Goal: Information Seeking & Learning: Learn about a topic

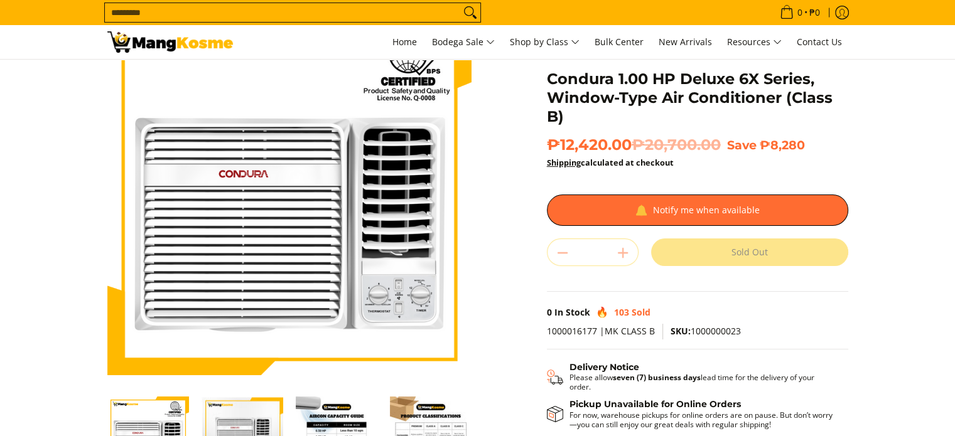
scroll to position [188, 0]
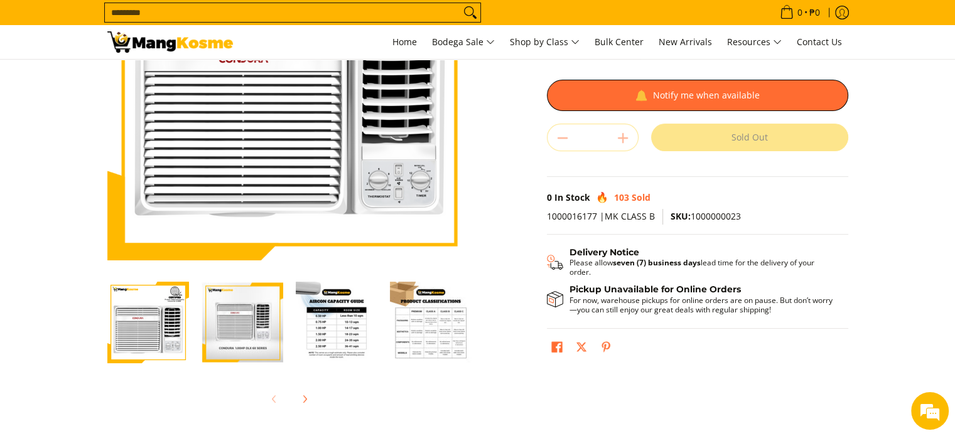
click at [311, 328] on img "Condura 1.00 HP Deluxe 6X Series, Window-Type Air Conditioner (Class B)-3" at bounding box center [337, 323] width 82 height 82
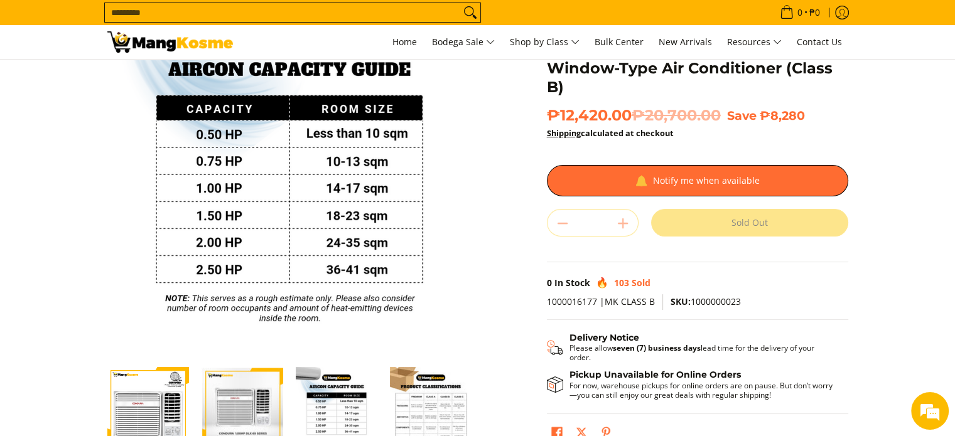
scroll to position [126, 0]
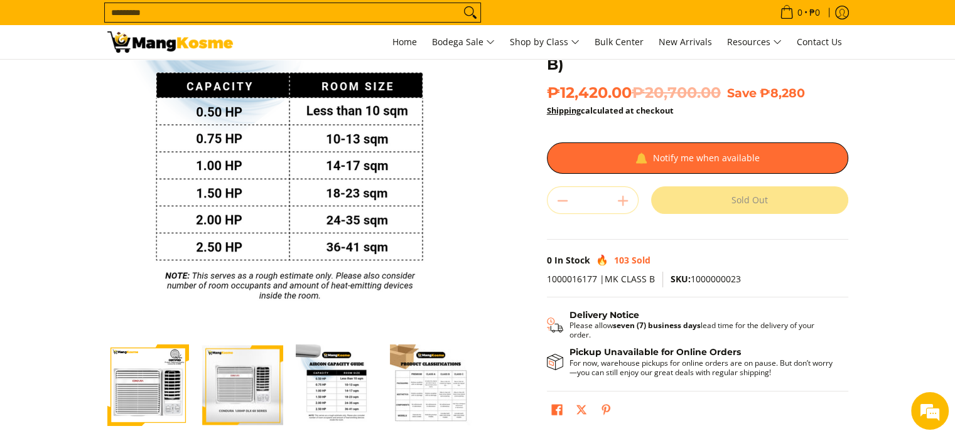
click at [343, 390] on img "Condura 1.00 HP Deluxe 6X Series, Window-Type Air Conditioner (Class B)-3" at bounding box center [337, 386] width 82 height 82
click at [411, 377] on img "Condura 1.00 HP Deluxe 6X Series, Window-Type Air Conditioner (Class B)-4" at bounding box center [431, 386] width 82 height 82
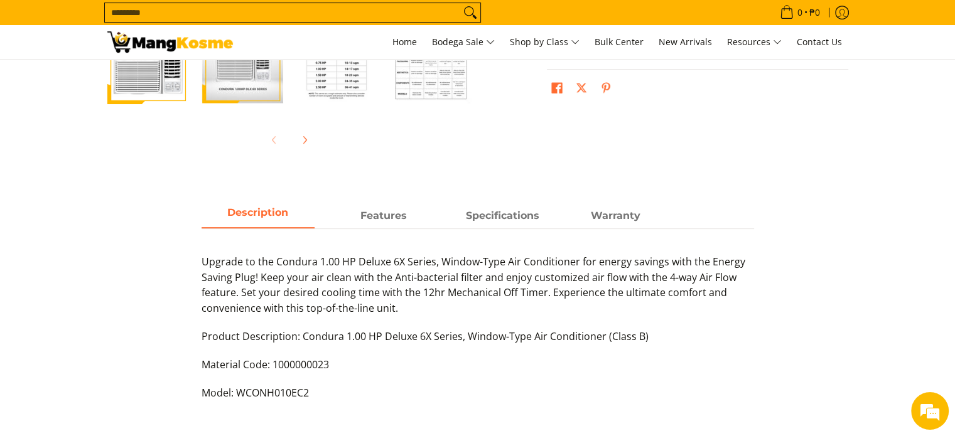
scroll to position [502, 0]
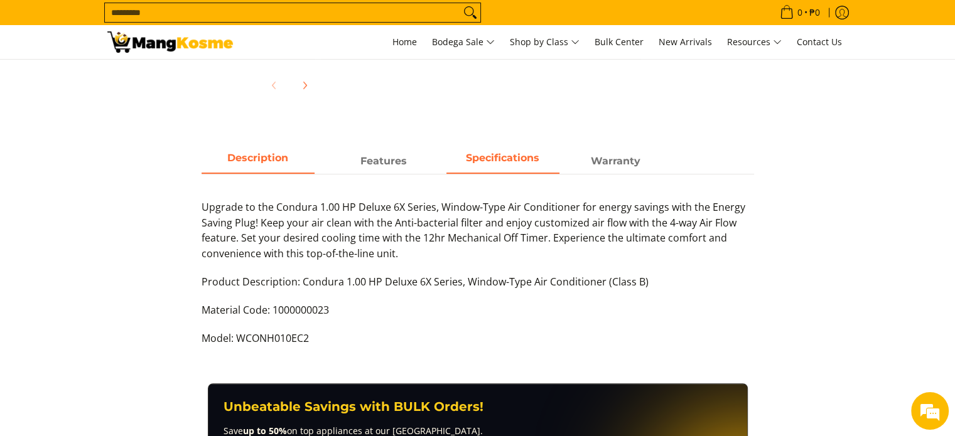
click at [469, 168] on span "Specifications" at bounding box center [502, 161] width 113 height 23
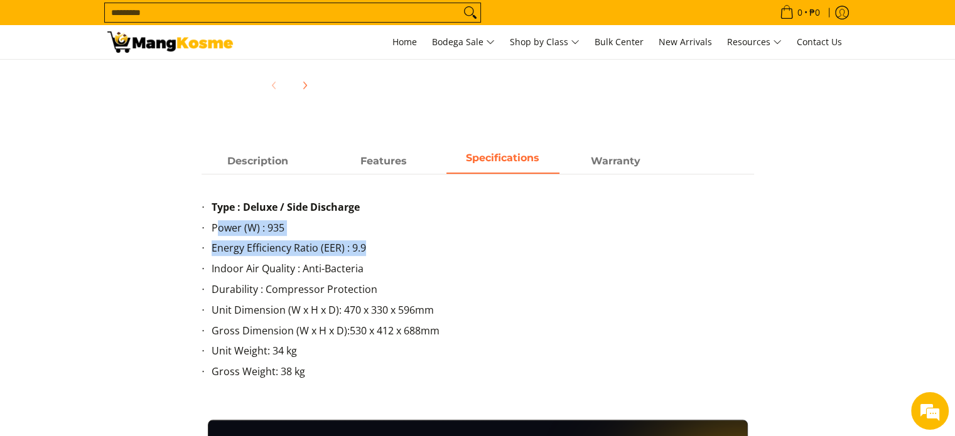
drag, startPoint x: 358, startPoint y: 250, endPoint x: 215, endPoint y: 225, distance: 145.2
click at [215, 225] on ul "Type : Deluxe / Side Discharge Power (W) : 935 Energy Efficiency Ratio (EER) : …" at bounding box center [477, 297] width 552 height 195
click at [299, 267] on li "Indoor Air Quality : Anti-Bacteria" at bounding box center [483, 271] width 542 height 21
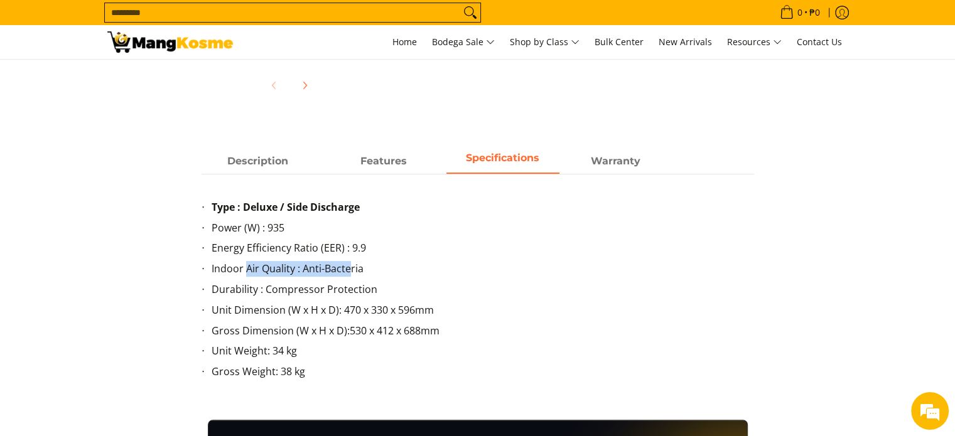
drag, startPoint x: 244, startPoint y: 266, endPoint x: 352, endPoint y: 274, distance: 108.3
click at [352, 274] on li "Indoor Air Quality : Anti-Bacteria" at bounding box center [483, 271] width 542 height 21
click at [308, 293] on li "Durability : Compressor Protection" at bounding box center [483, 292] width 542 height 21
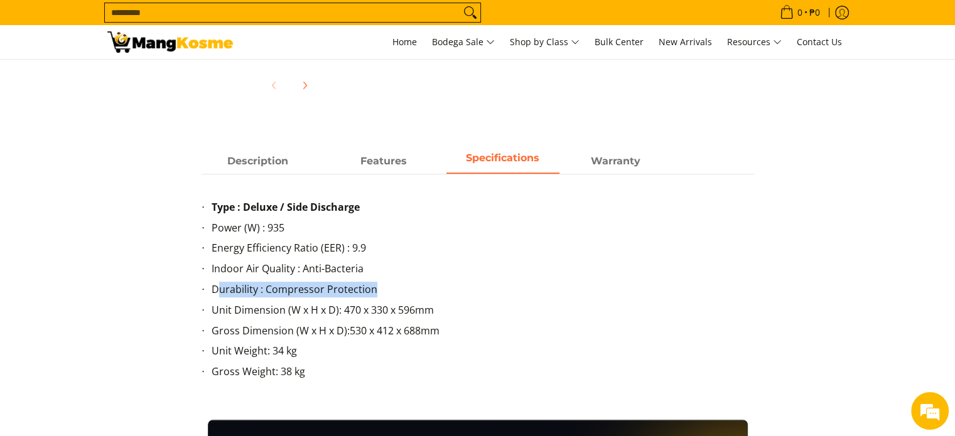
drag, startPoint x: 216, startPoint y: 291, endPoint x: 412, endPoint y: 309, distance: 197.4
click at [400, 300] on li "Durability : Compressor Protection" at bounding box center [483, 292] width 542 height 21
click at [414, 311] on li "Unit Dimension (W x H x D): 470 x 330 x 596mm" at bounding box center [483, 313] width 542 height 21
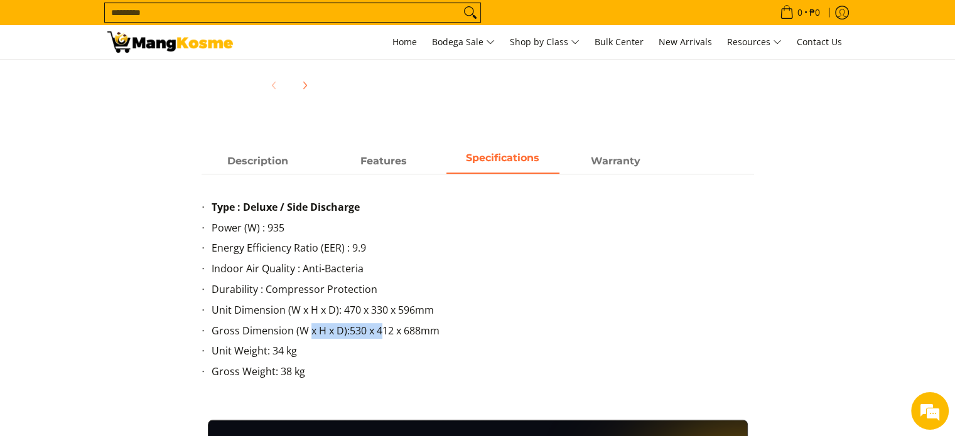
drag, startPoint x: 339, startPoint y: 330, endPoint x: 296, endPoint y: 331, distance: 43.3
click at [298, 331] on li "Gross Dimension (W x H x D):530 x 412 x 688mm" at bounding box center [483, 333] width 542 height 21
click at [296, 346] on li "Unit Weight: 34 kg" at bounding box center [483, 353] width 542 height 21
click at [364, 160] on span "Features" at bounding box center [383, 161] width 113 height 23
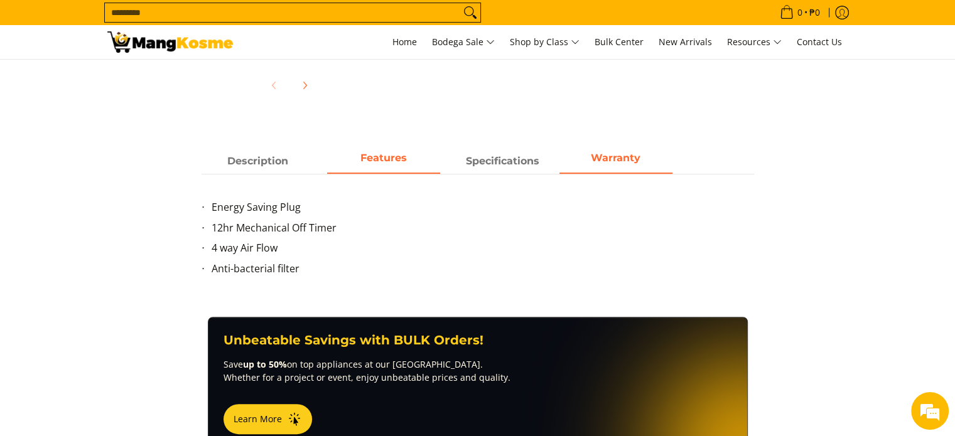
drag, startPoint x: 626, startPoint y: 159, endPoint x: 618, endPoint y: 159, distance: 7.5
click at [626, 159] on strong "Warranty" at bounding box center [616, 158] width 50 height 12
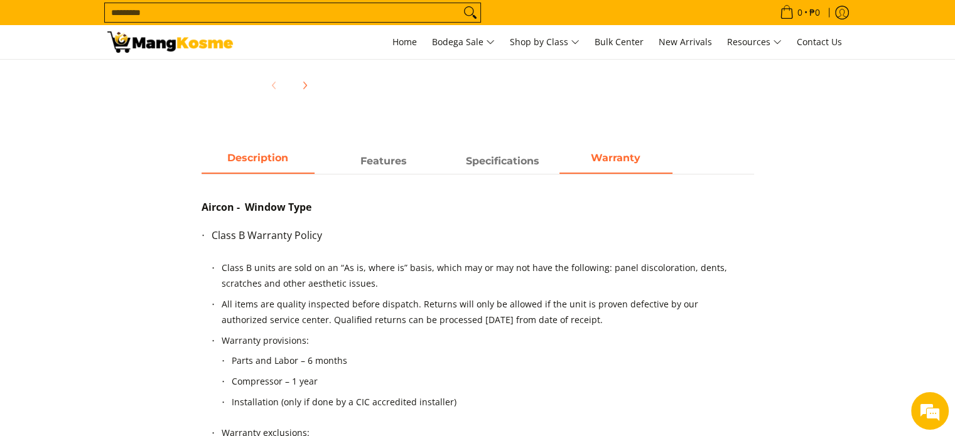
click at [284, 163] on span "Description" at bounding box center [257, 161] width 113 height 23
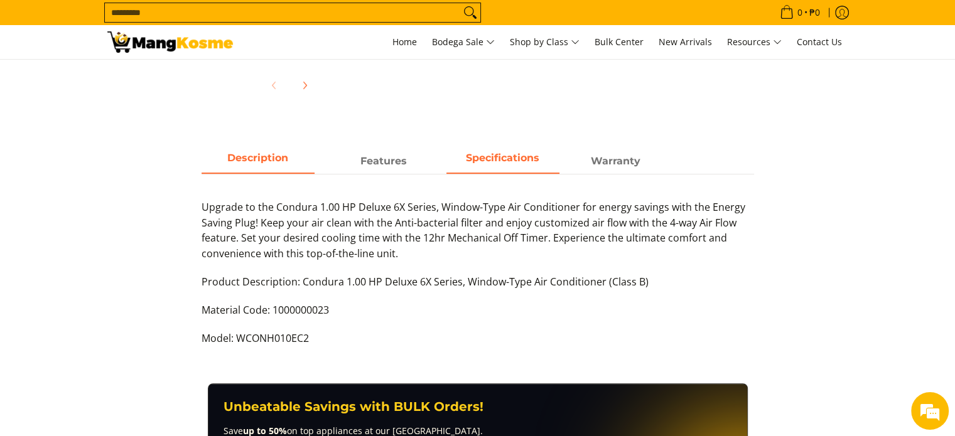
click at [489, 163] on span "Specifications" at bounding box center [502, 161] width 113 height 23
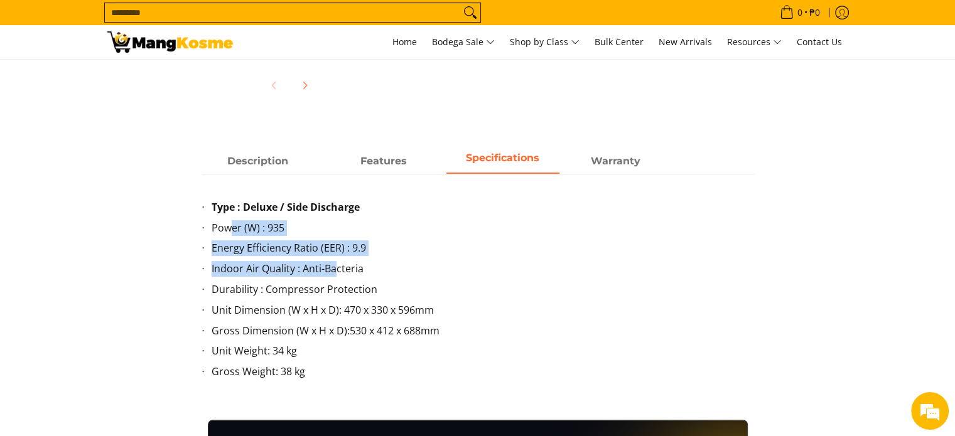
drag, startPoint x: 233, startPoint y: 229, endPoint x: 336, endPoint y: 279, distance: 114.5
click at [336, 279] on ul "Type : Deluxe / Side Discharge Power (W) : 935 Energy Efficiency Ratio (EER) : …" at bounding box center [477, 297] width 552 height 195
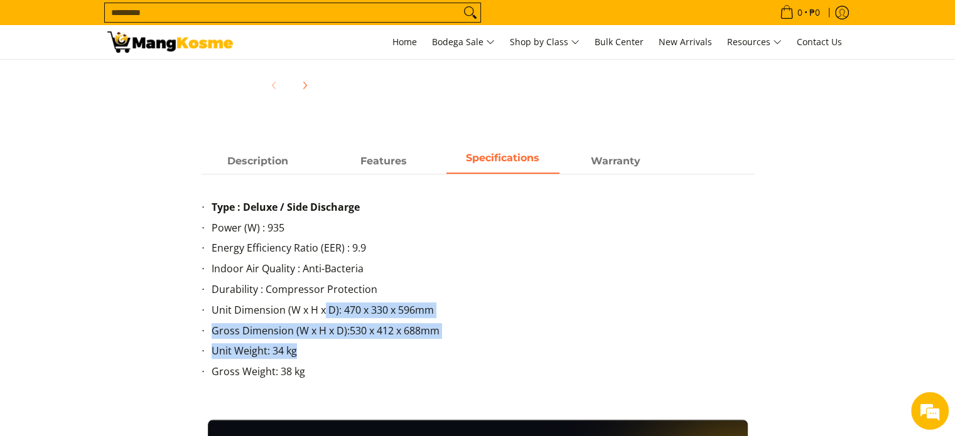
drag, startPoint x: 328, startPoint y: 304, endPoint x: 350, endPoint y: 352, distance: 53.1
click at [352, 352] on ul "Type : Deluxe / Side Discharge Power (W) : 935 Energy Efficiency Ratio (EER) : …" at bounding box center [477, 297] width 552 height 195
click at [335, 361] on li "Unit Weight: 34 kg" at bounding box center [483, 353] width 542 height 21
